Goal: Check status: Check status

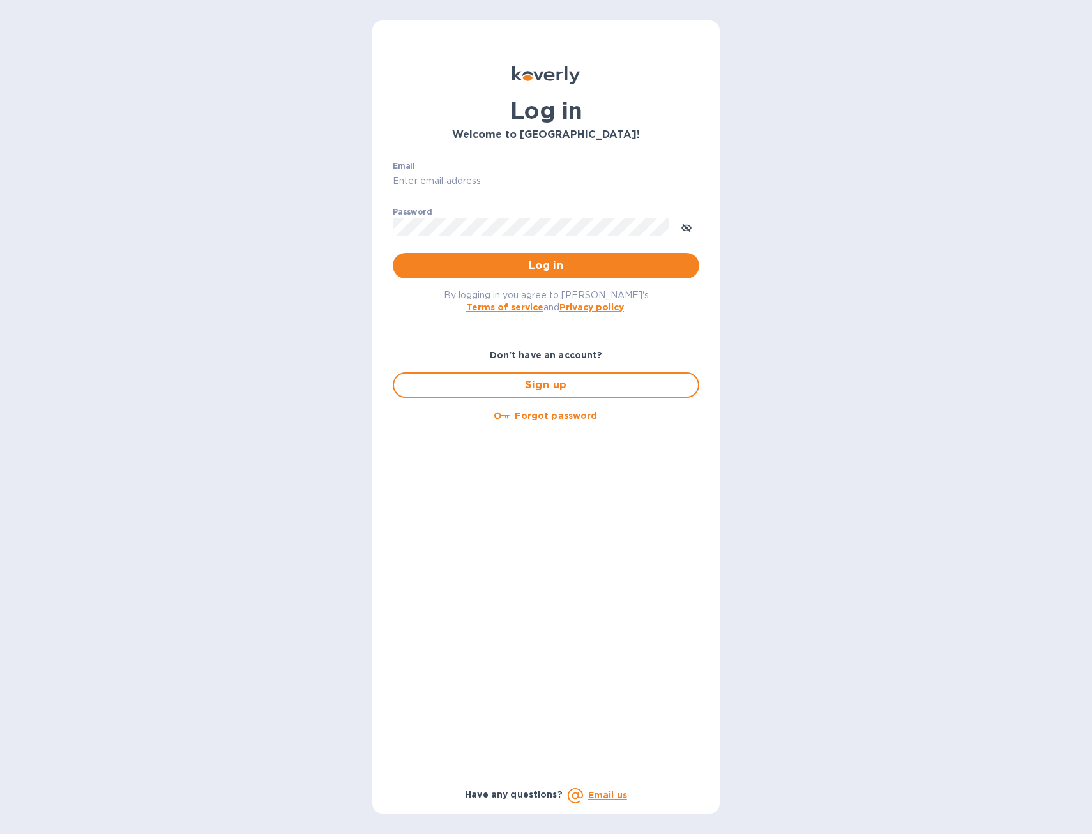
click at [503, 179] on input "Email" at bounding box center [546, 181] width 307 height 19
type input "accounting@muretti.com"
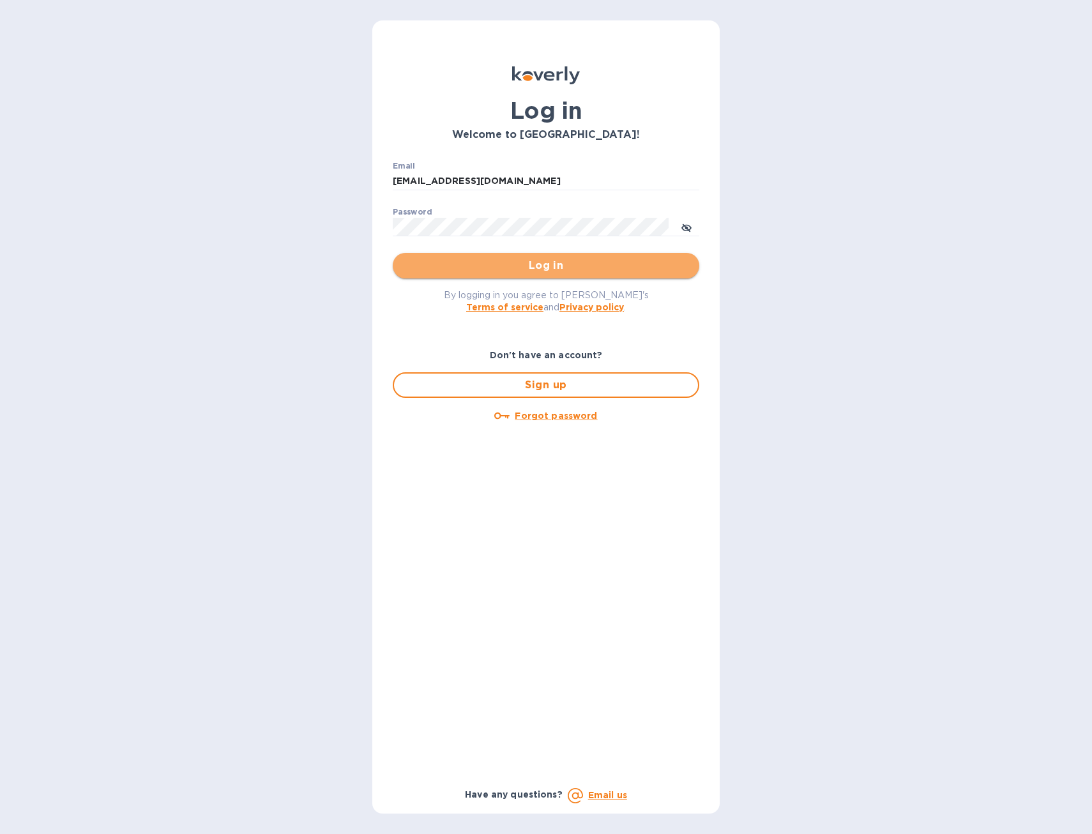
click at [527, 266] on span "Log in" at bounding box center [546, 265] width 286 height 15
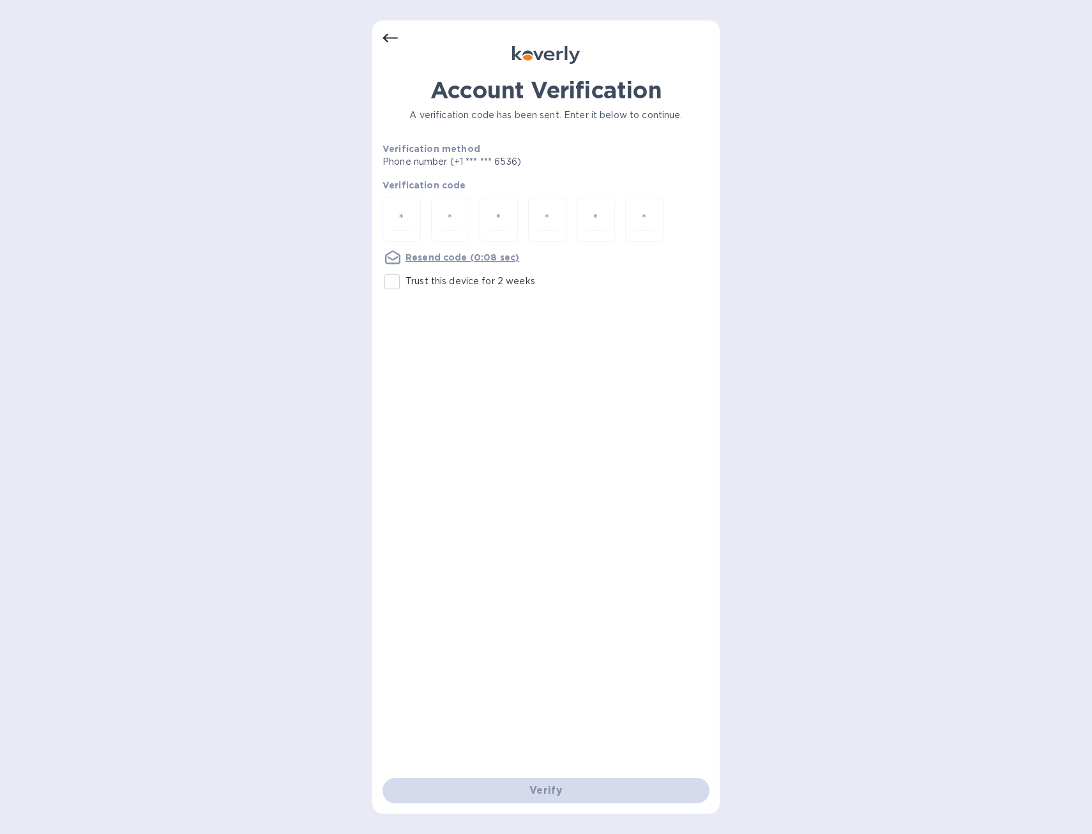
click at [383, 274] on input "Trust this device for 2 weeks" at bounding box center [392, 281] width 27 height 27
checkbox input "true"
click at [394, 217] on input "number" at bounding box center [402, 220] width 17 height 24
type input "5"
type input "8"
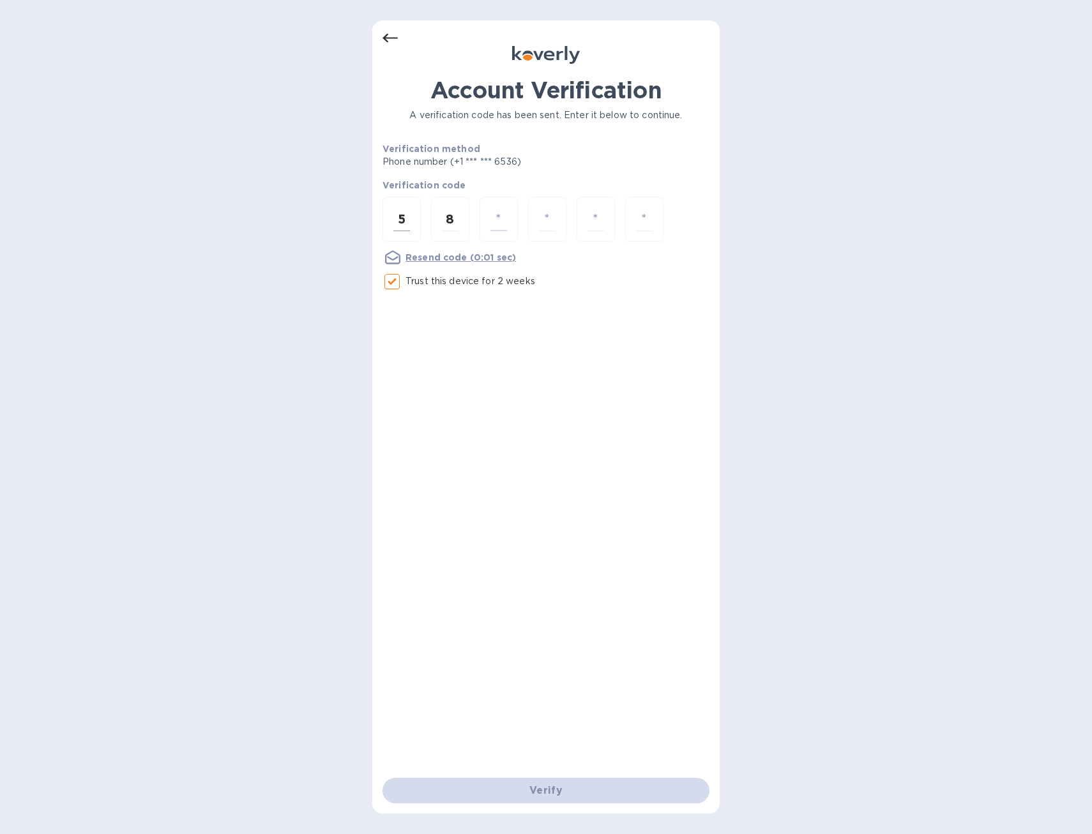
type input "3"
type input "5"
type input "9"
type input "6"
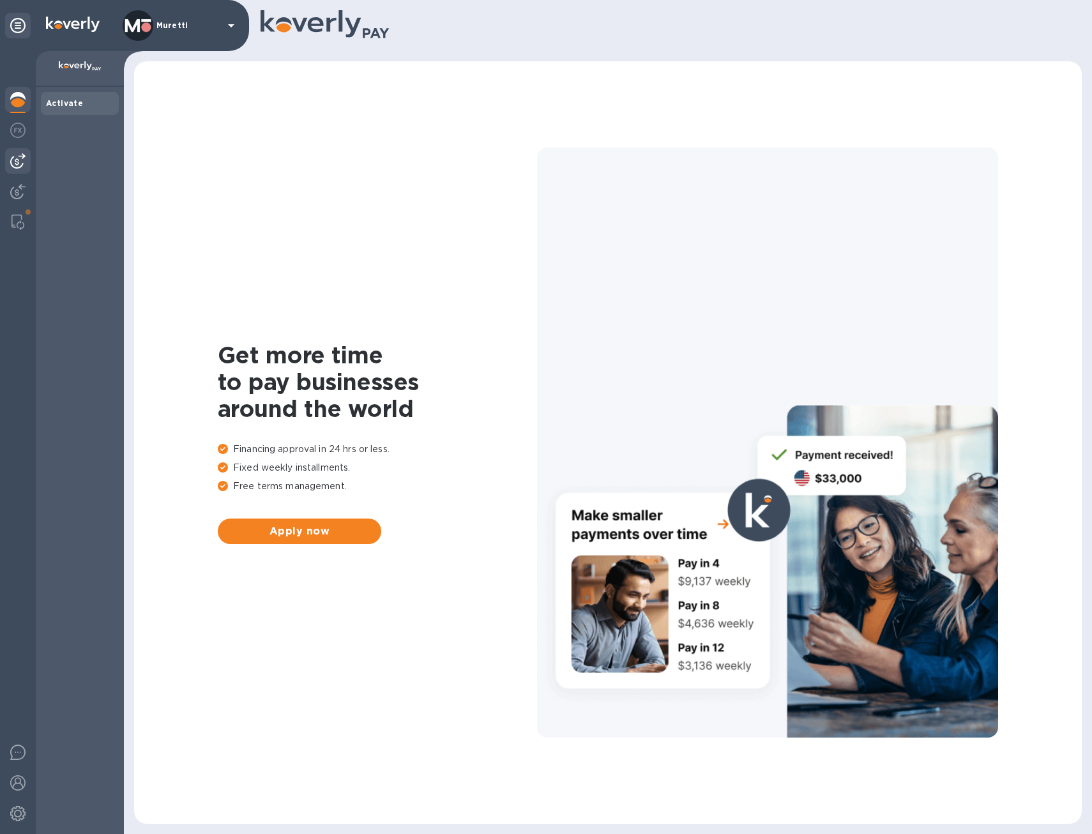
click at [14, 161] on img at bounding box center [17, 160] width 15 height 15
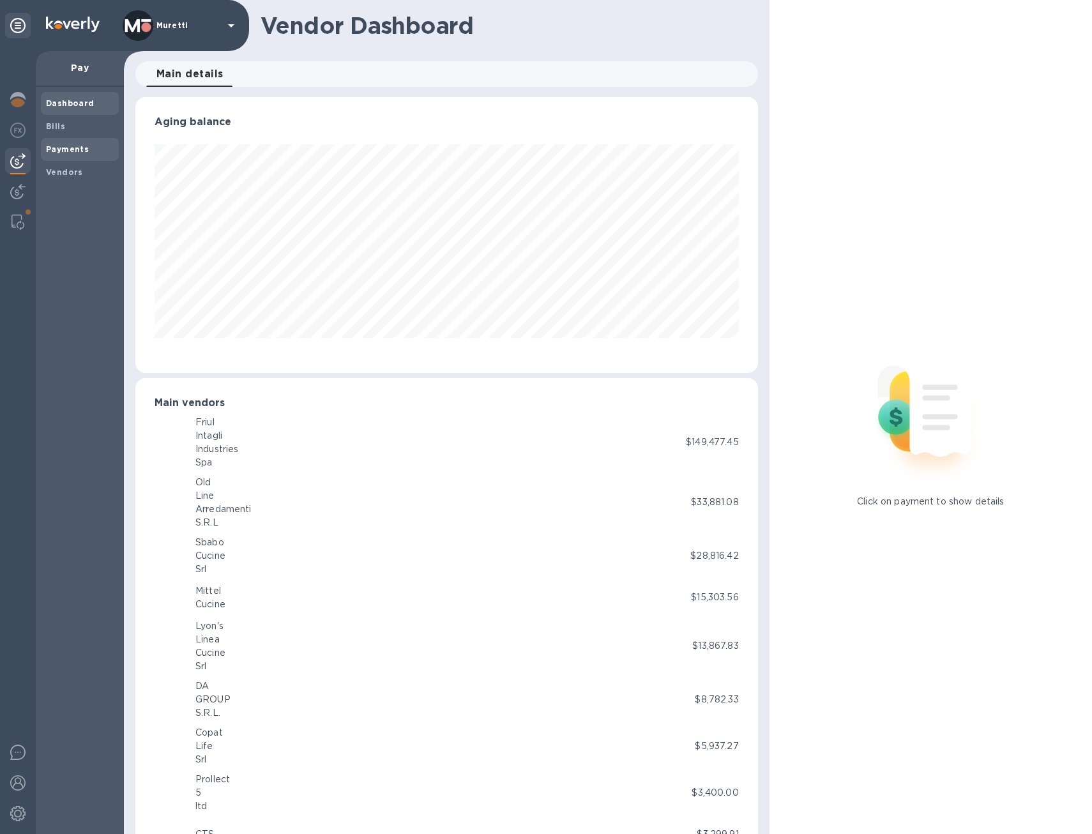
scroll to position [638606, 638264]
click at [77, 170] on b "Vendors" at bounding box center [64, 172] width 37 height 10
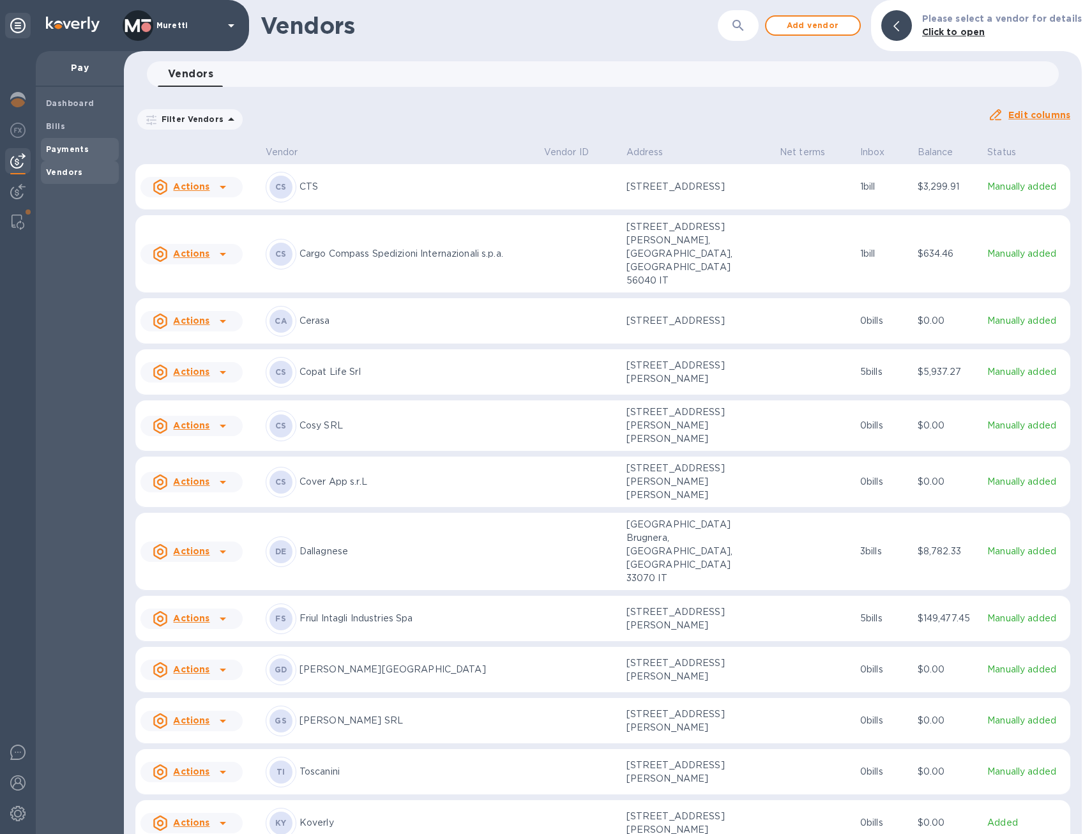
click at [66, 149] on b "Payments" at bounding box center [67, 149] width 43 height 10
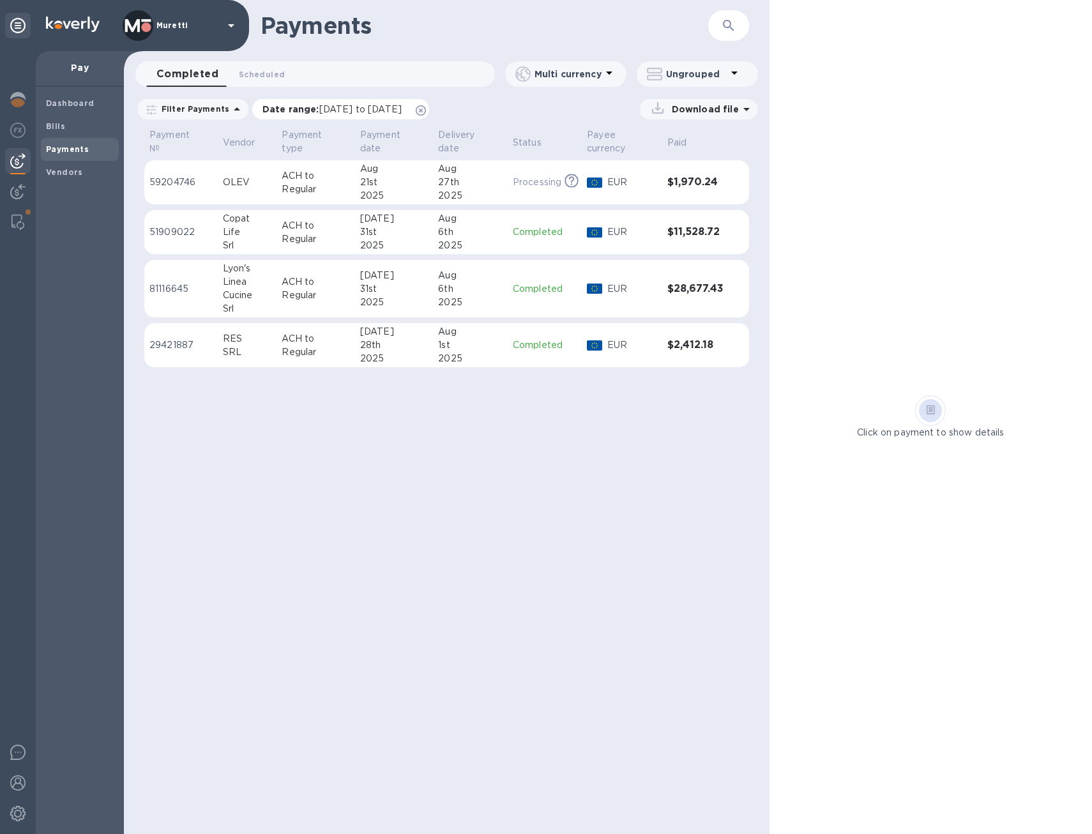
click at [426, 108] on icon at bounding box center [421, 110] width 10 height 10
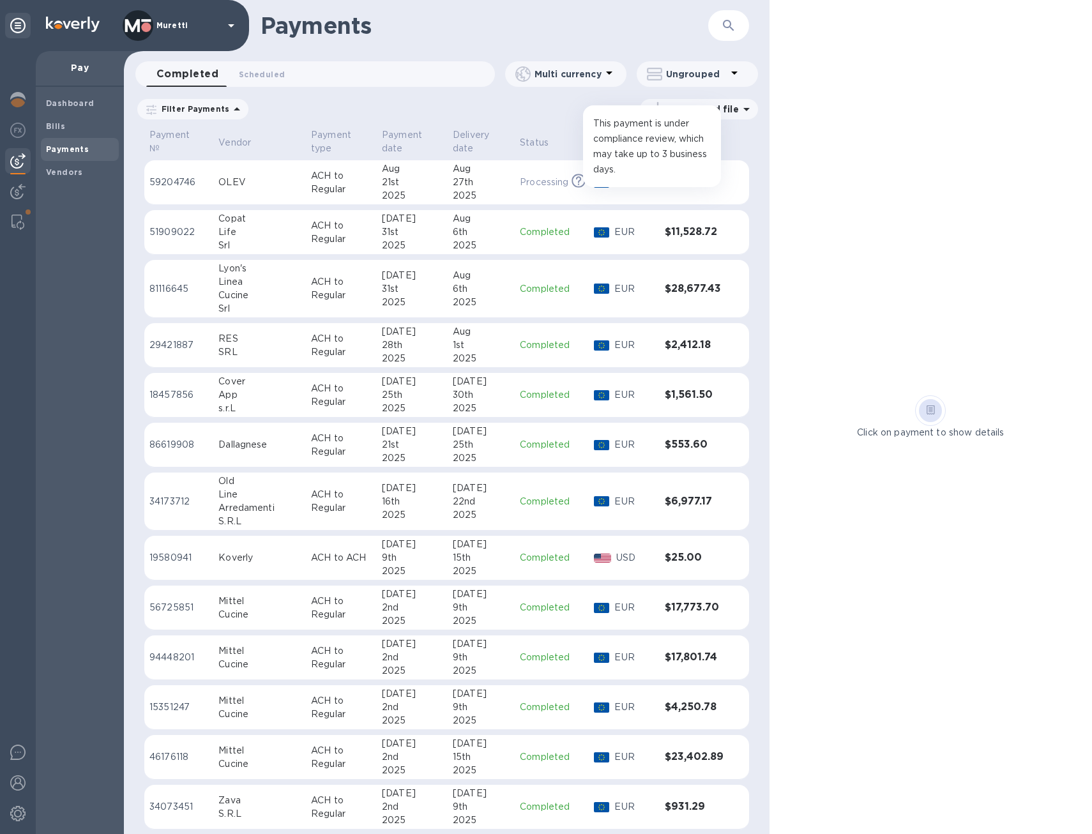
click at [576, 178] on icon at bounding box center [578, 179] width 5 height 6
